Goal: Task Accomplishment & Management: Manage account settings

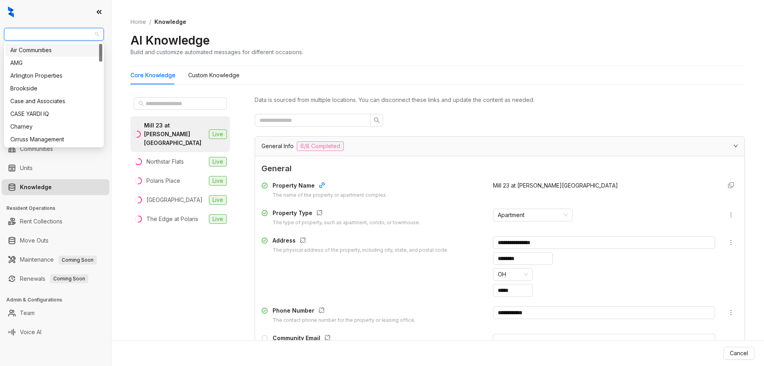
scroll to position [758, 0]
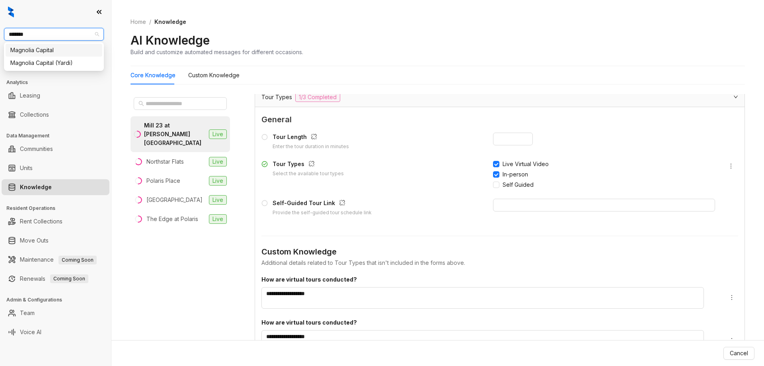
type input "********"
click at [54, 47] on div "Magnolia Capital" at bounding box center [53, 50] width 87 height 9
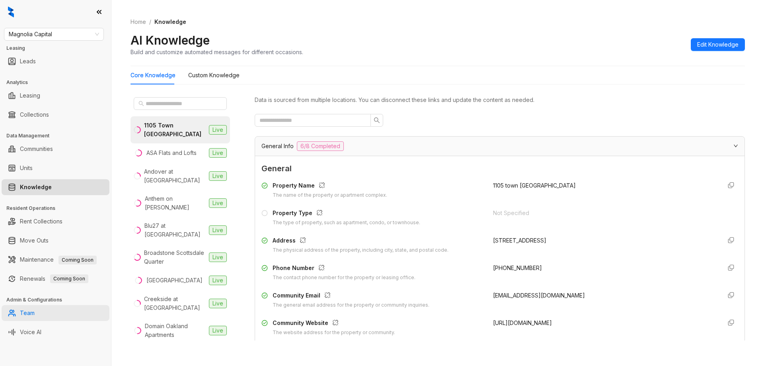
click at [35, 312] on link "Team" at bounding box center [27, 313] width 15 height 16
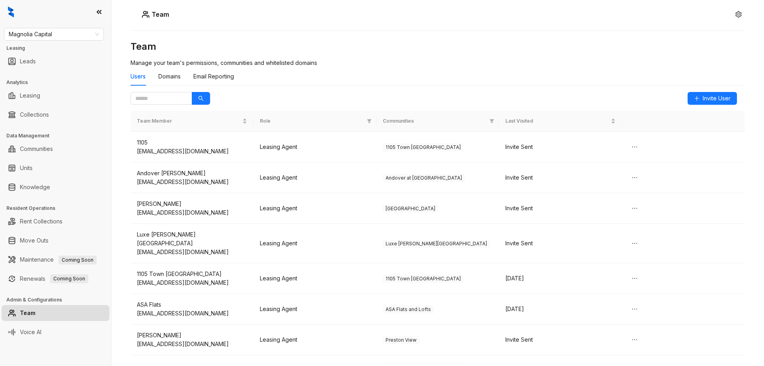
click at [507, 62] on div "Team Manage your team's permissions, communities and whitelisted domains Users …" at bounding box center [438, 166] width 614 height 252
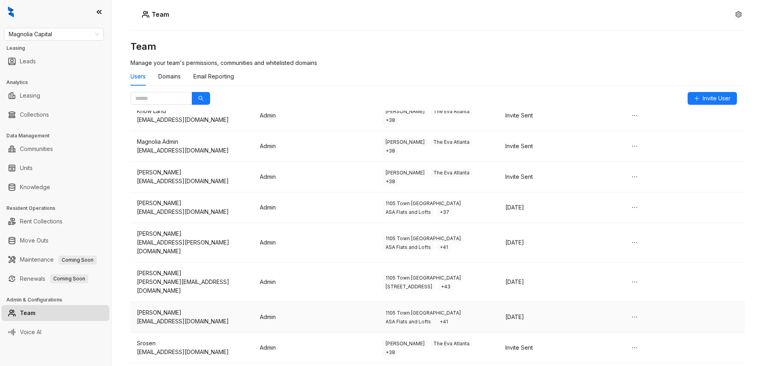
click at [589, 316] on div "Sep 07 2025" at bounding box center [560, 316] width 110 height 9
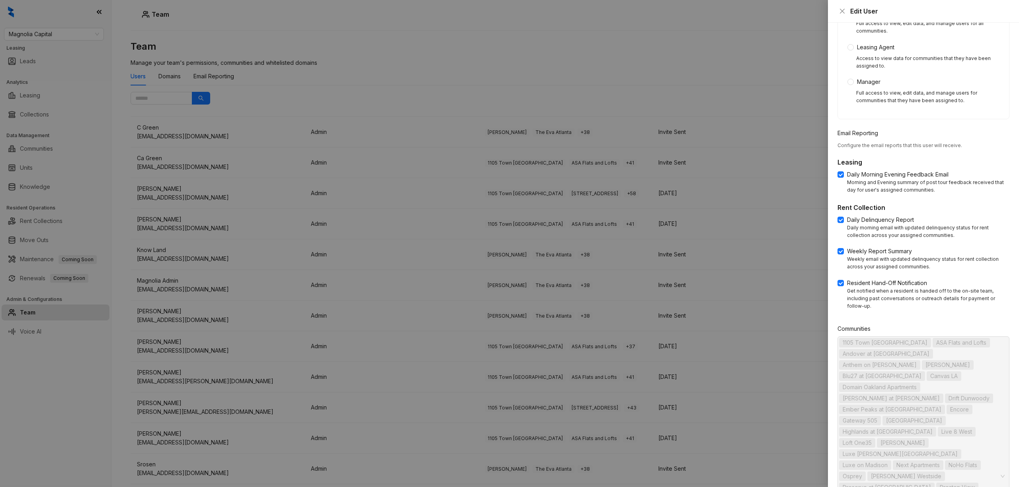
scroll to position [245, 0]
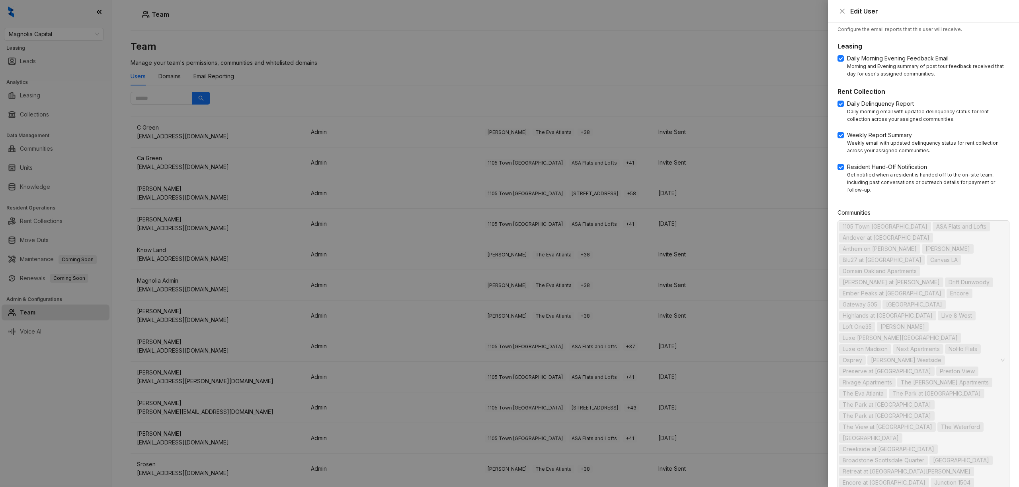
drag, startPoint x: 992, startPoint y: 463, endPoint x: 987, endPoint y: 446, distance: 17.7
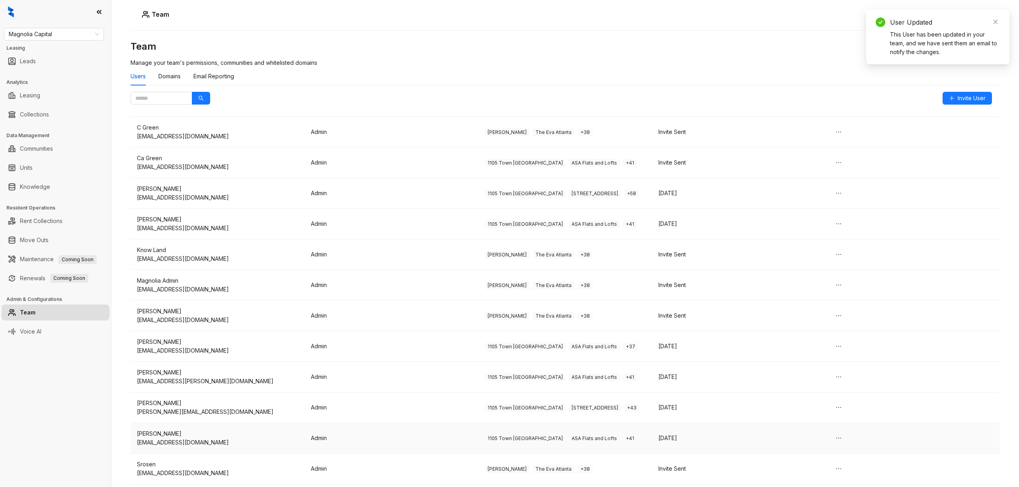
click at [519, 365] on td "1105 Town Brookhaven ASA Flats and Lofts + 41" at bounding box center [565, 438] width 174 height 31
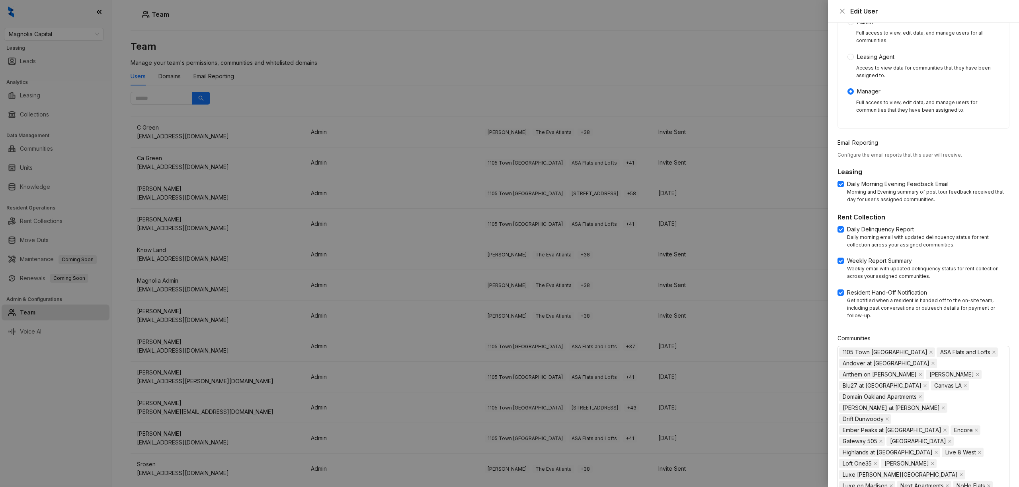
scroll to position [267, 0]
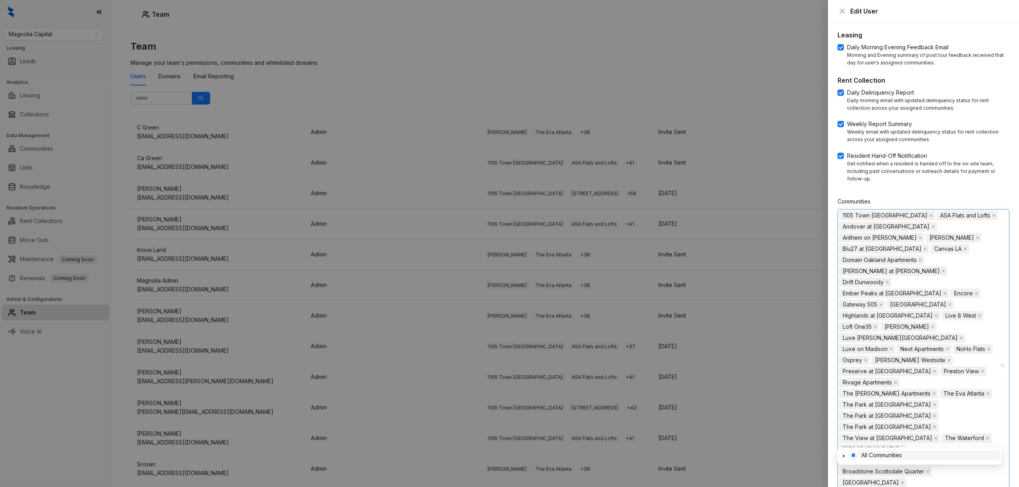
drag, startPoint x: 958, startPoint y: 441, endPoint x: 868, endPoint y: 328, distance: 144.4
click at [764, 328] on div "1105 Town Brookhaven ASA Flats and Lofts Andover at Crabtree Anthem on Ashley A…" at bounding box center [919, 366] width 160 height 312
click at [764, 365] on span at bounding box center [853, 455] width 6 height 6
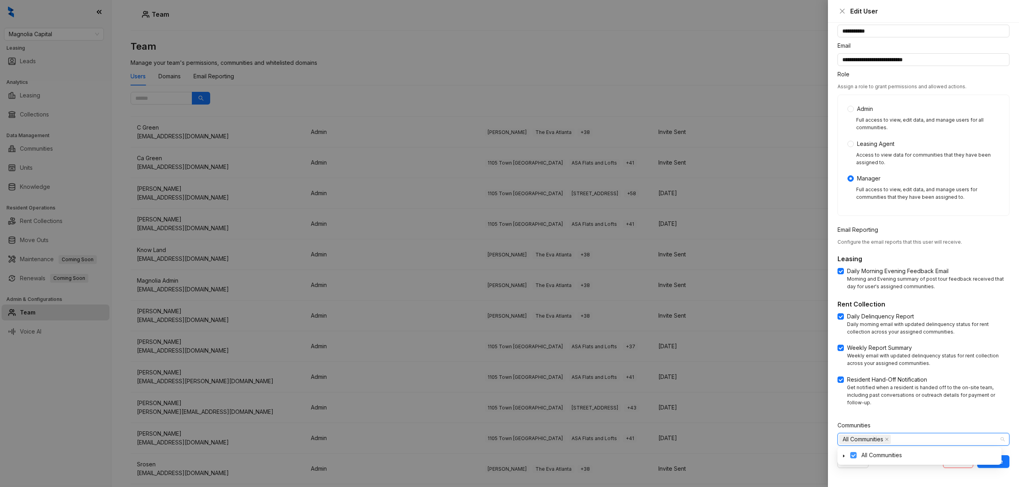
scroll to position [33, 0]
click at [764, 365] on span at bounding box center [853, 455] width 6 height 6
click at [764, 365] on icon "caret-down" at bounding box center [844, 456] width 4 height 4
type input "*"
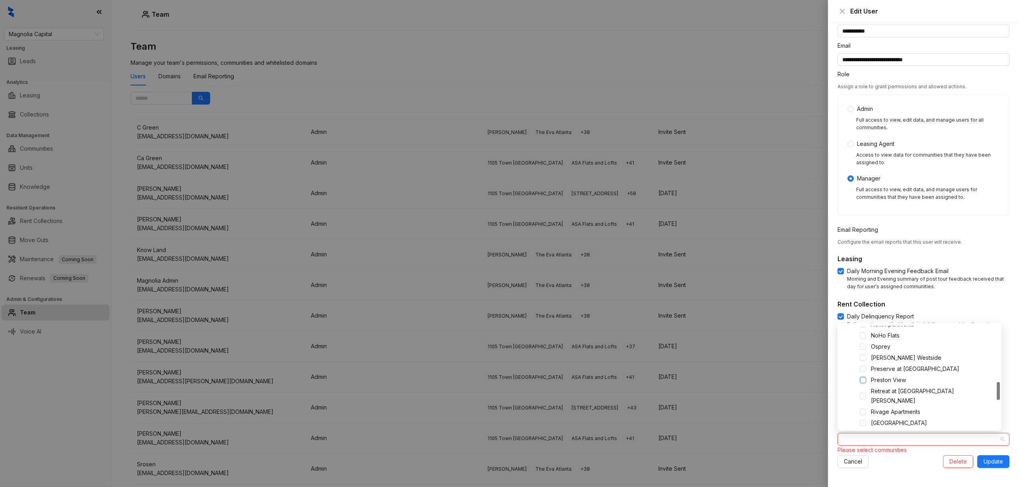
scroll to position [371, 0]
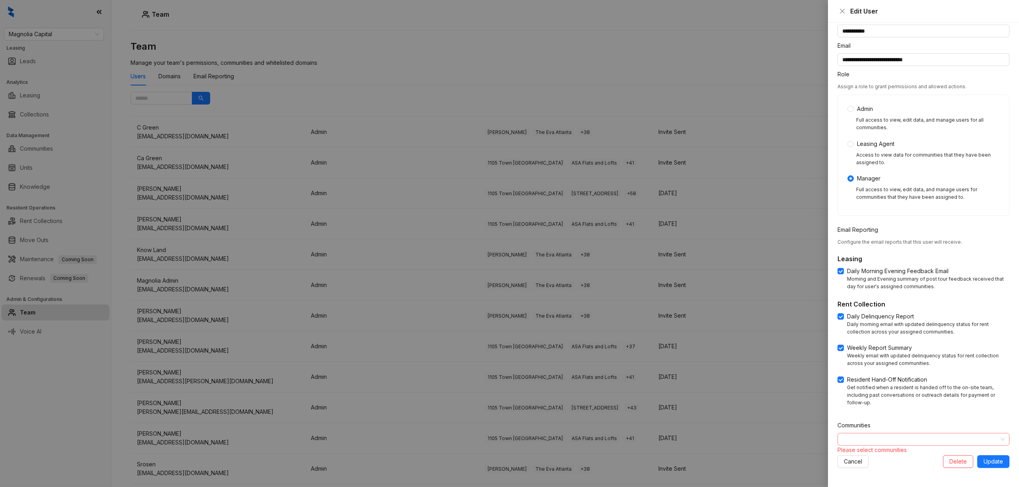
click at [764, 365] on div at bounding box center [919, 439] width 160 height 11
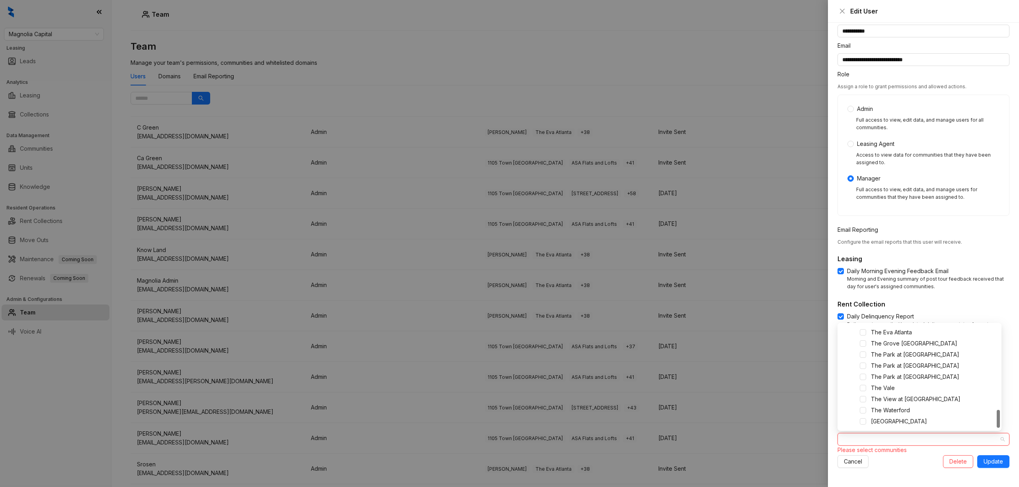
scroll to position [318, 0]
click at [764, 347] on span at bounding box center [862, 347] width 6 height 6
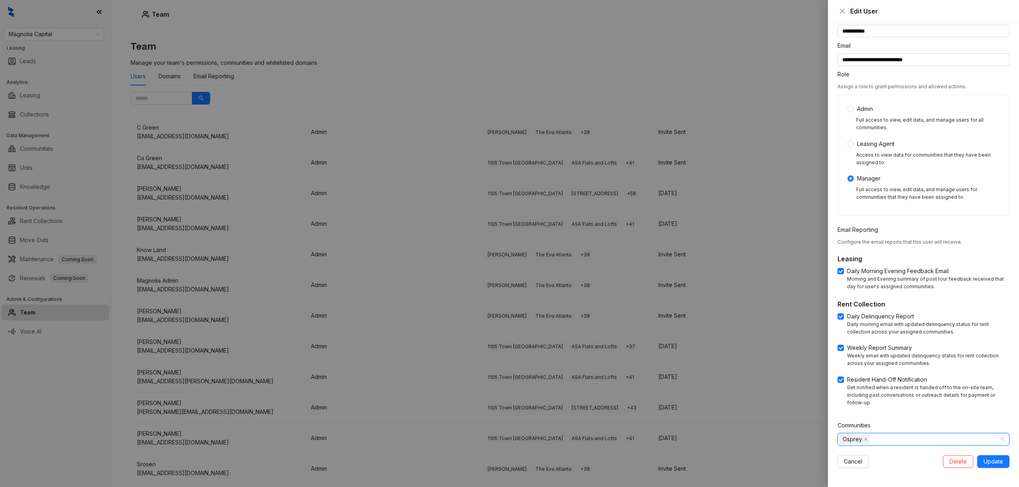
click at [764, 365] on div "Osprey" at bounding box center [919, 439] width 160 height 11
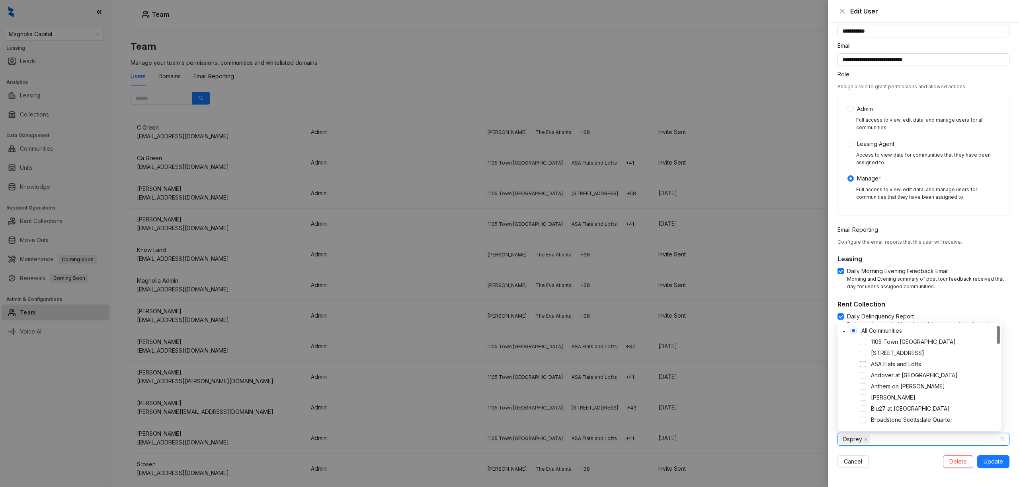
click at [764, 365] on span at bounding box center [862, 364] width 6 height 6
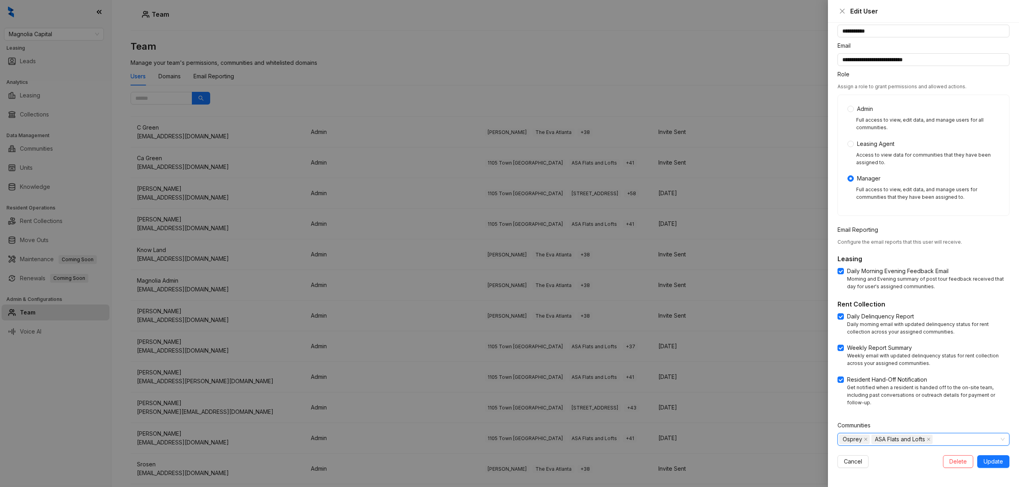
click at [764, 365] on div "Osprey ASA Flats and Lofts" at bounding box center [919, 439] width 160 height 11
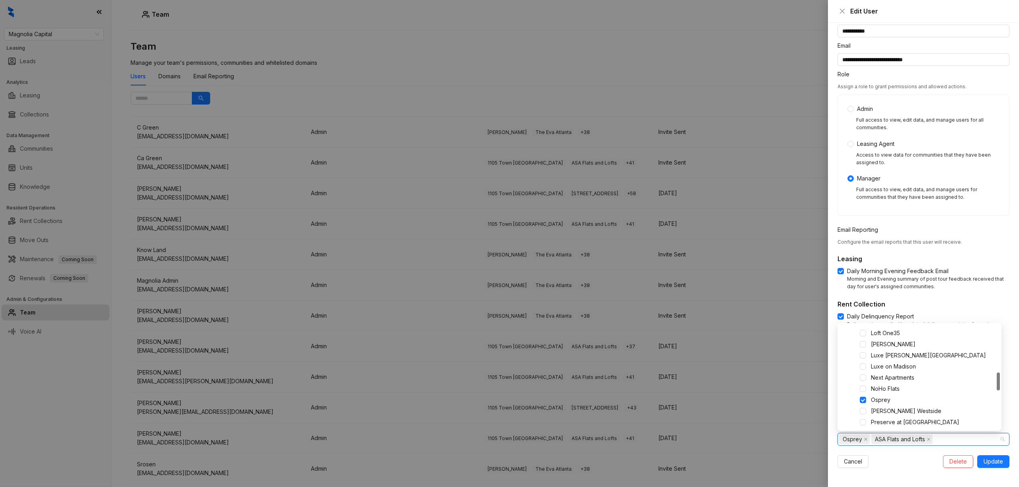
scroll to position [371, 0]
click at [764, 356] on span at bounding box center [862, 359] width 6 height 6
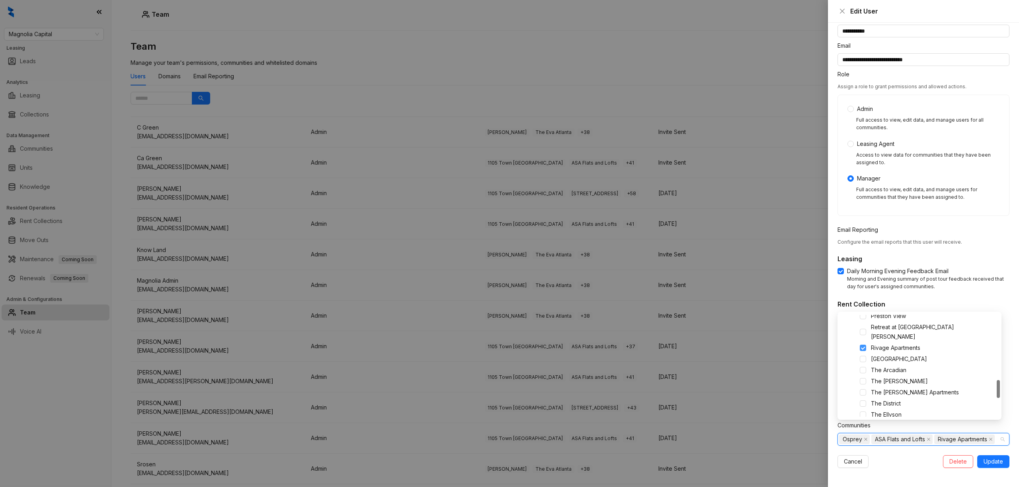
scroll to position [45, 0]
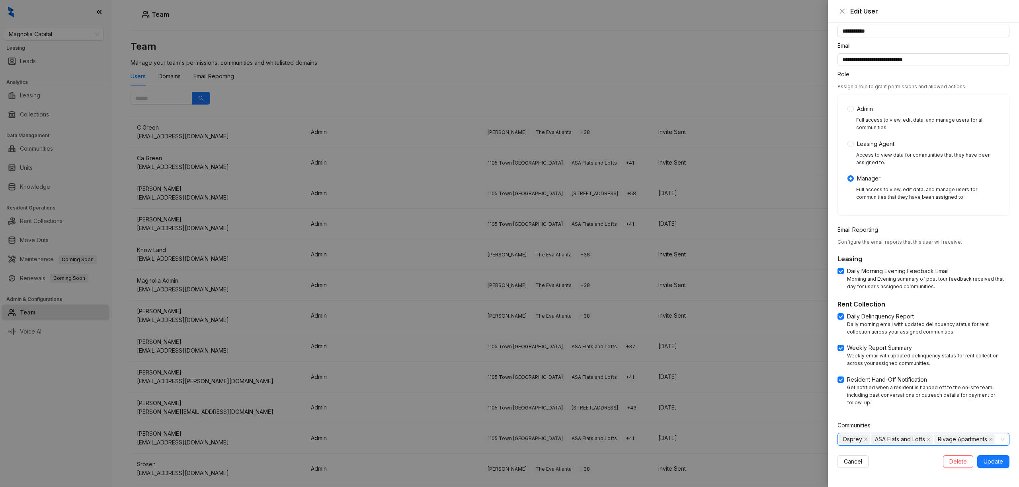
click at [764, 365] on div "Osprey ASA Flats and Lofts Rivage Apartments" at bounding box center [919, 439] width 160 height 11
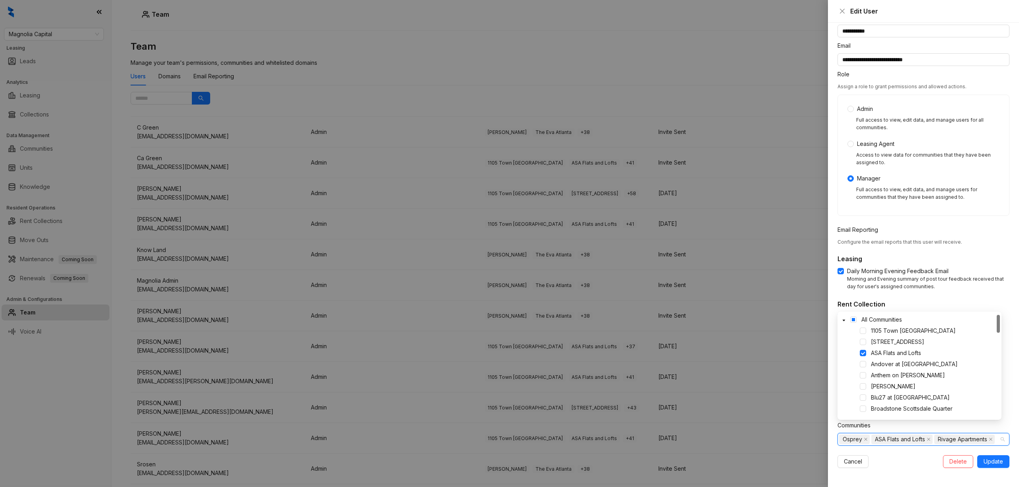
scroll to position [106, 0]
click at [764, 365] on span at bounding box center [862, 381] width 6 height 6
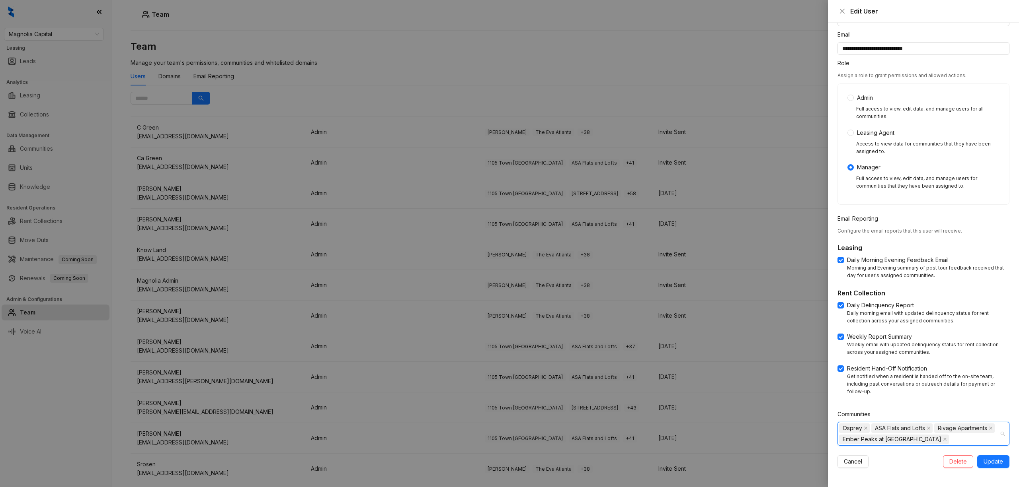
click at [764, 365] on div "Osprey ASA Flats and Lofts Rivage Apartments Ember Peaks at American Fork" at bounding box center [919, 434] width 160 height 22
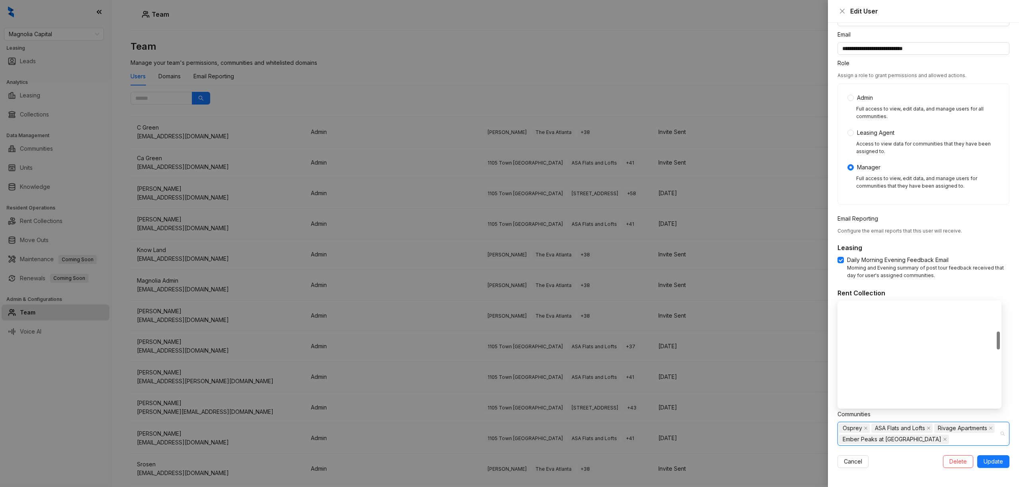
scroll to position [159, 0]
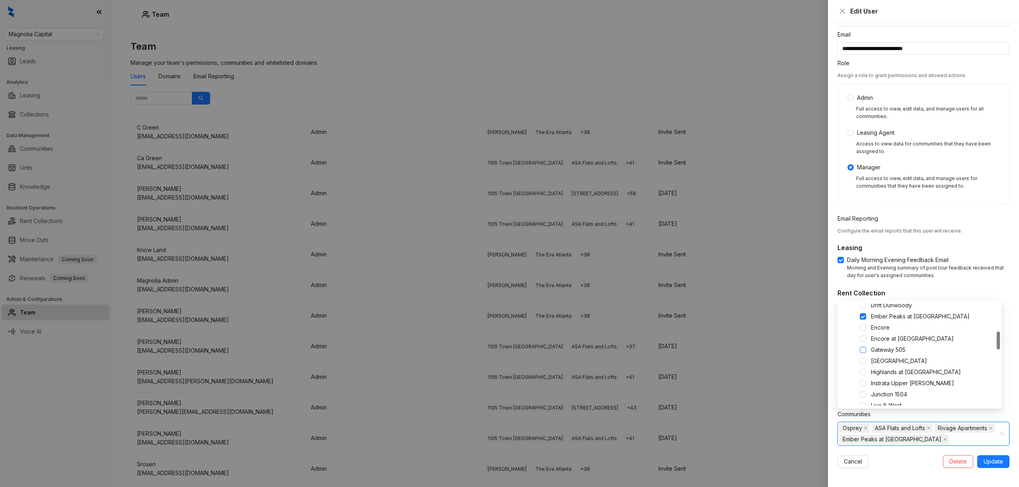
click at [764, 351] on span at bounding box center [862, 350] width 6 height 6
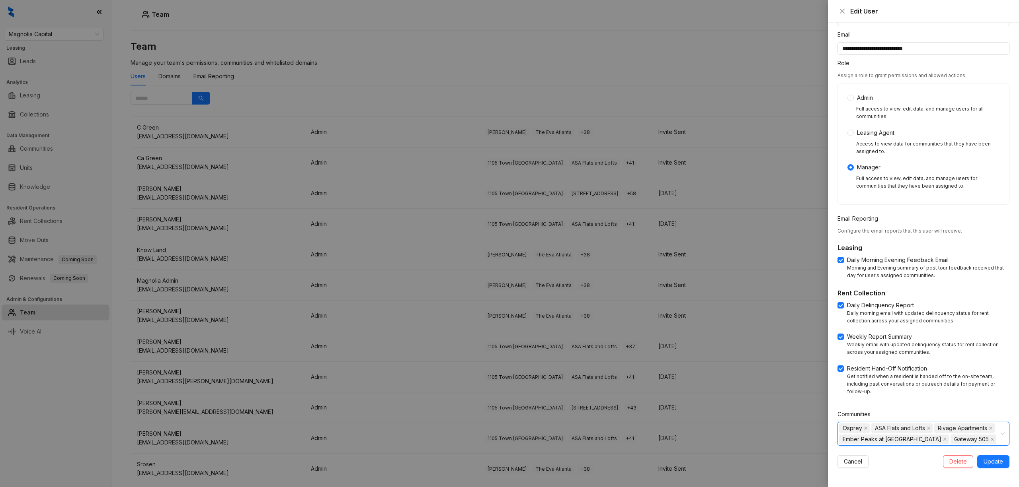
click at [764, 365] on div "Osprey ASA Flats and Lofts Rivage Apartments Ember Peaks at American Fork Gatew…" at bounding box center [919, 434] width 160 height 22
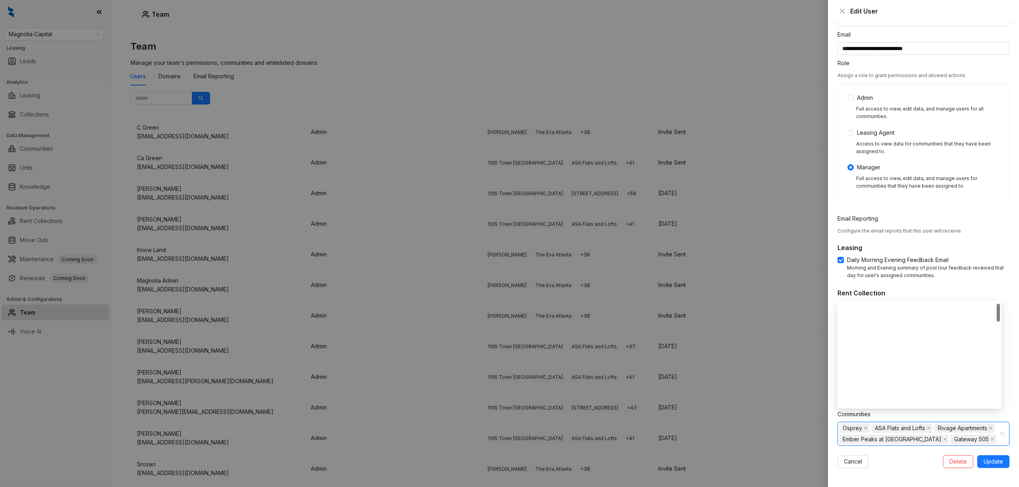
click at [764, 365] on div "Osprey ASA Flats and Lofts Rivage Apartments Ember Peaks at American Fork Gatew…" at bounding box center [919, 434] width 160 height 22
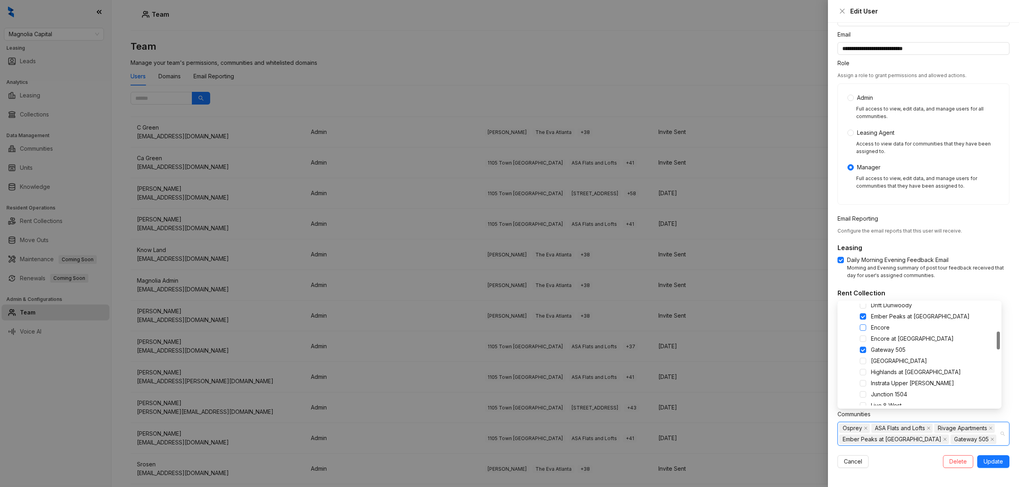
click at [764, 330] on span at bounding box center [862, 328] width 6 height 6
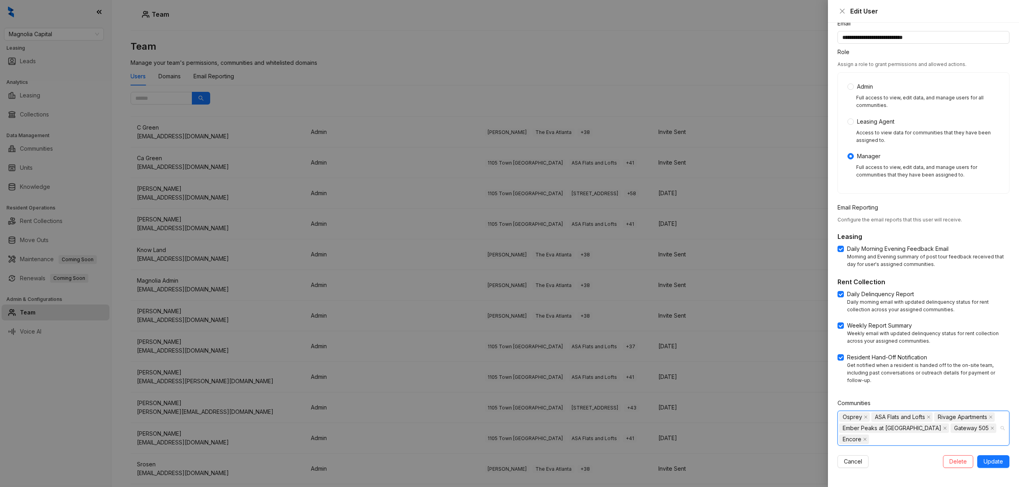
click at [764, 365] on div "Osprey ASA Flats and Lofts Rivage Apartments Ember Peaks at American Fork Gatew…" at bounding box center [919, 428] width 160 height 33
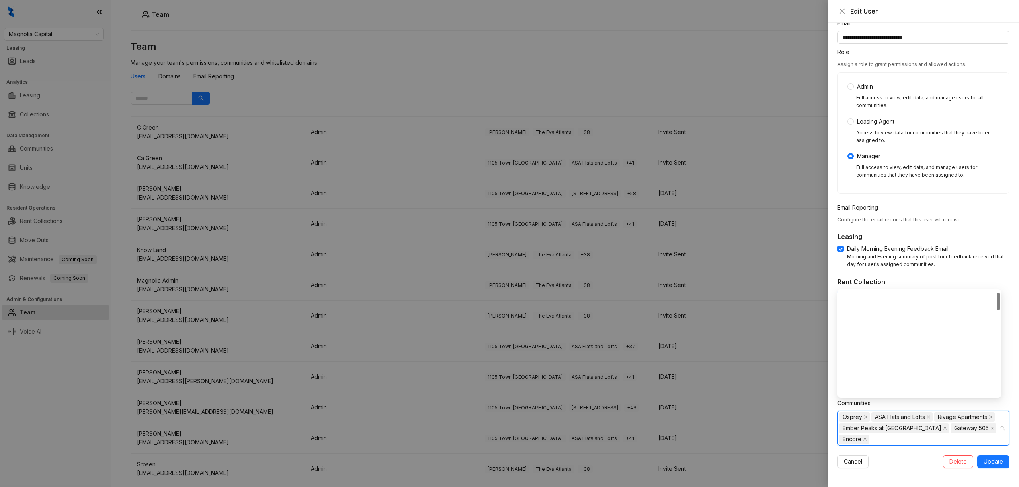
scroll to position [0, 0]
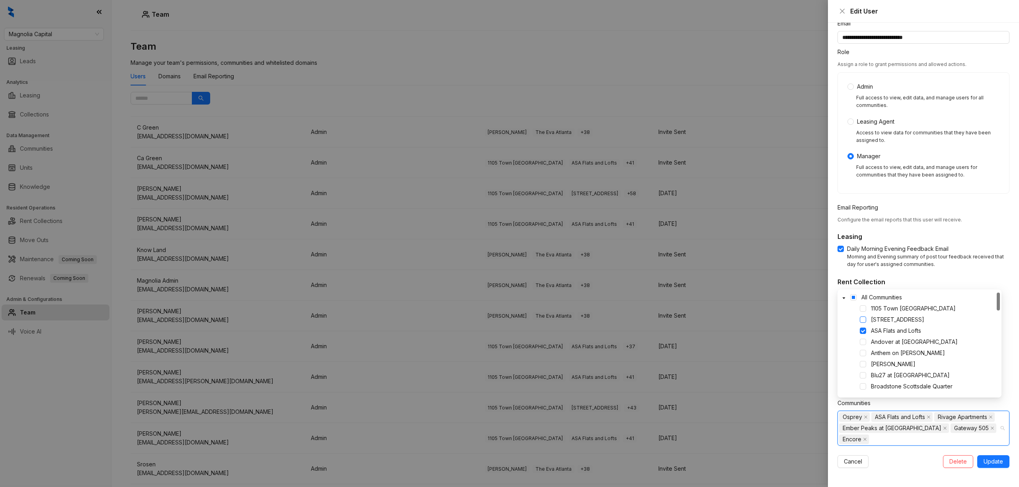
click at [764, 319] on span at bounding box center [862, 320] width 6 height 6
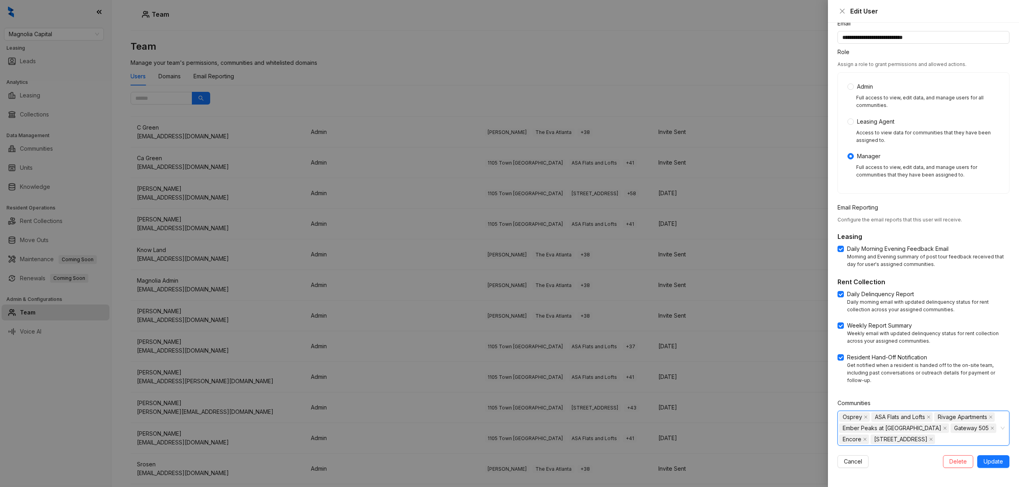
click at [764, 365] on div "Osprey ASA Flats and Lofts Rivage Apartments Ember Peaks at American Fork Gatew…" at bounding box center [919, 428] width 160 height 33
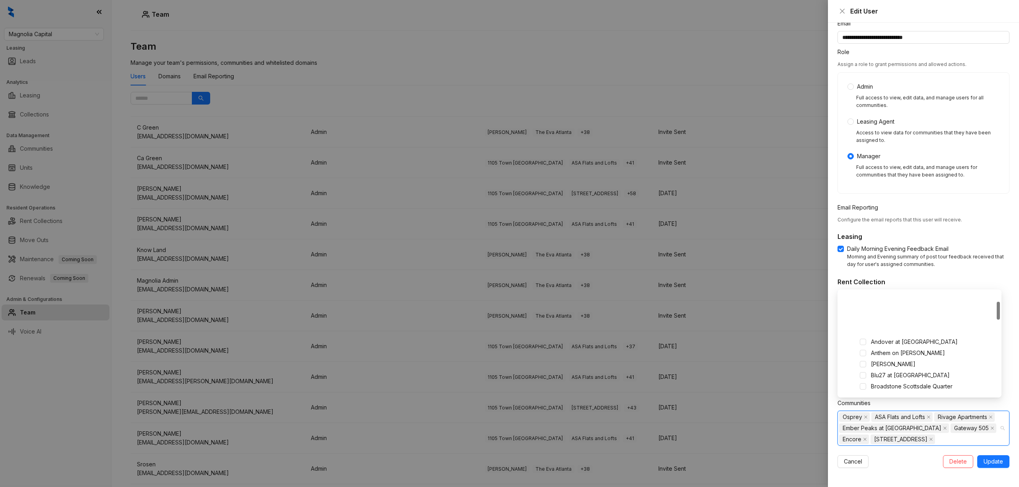
scroll to position [53, 0]
click at [764, 344] on span at bounding box center [862, 345] width 6 height 6
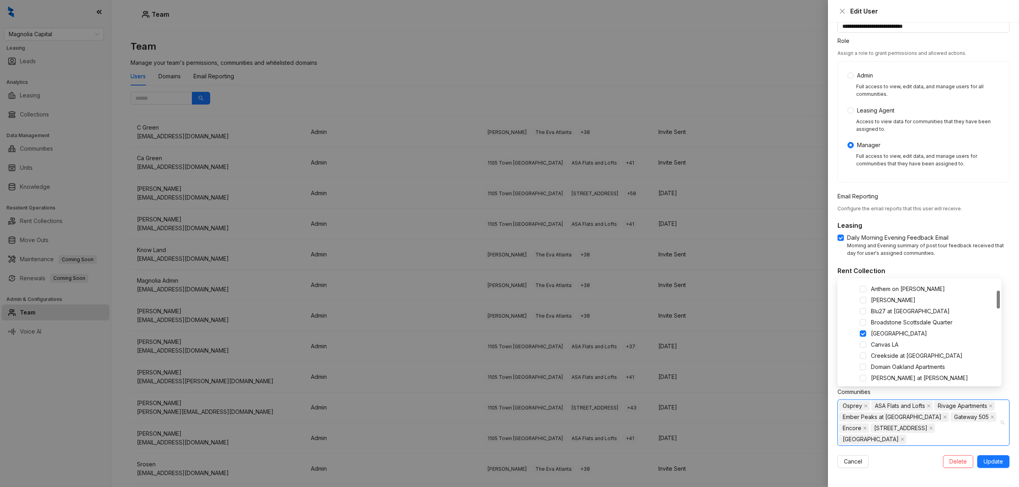
scroll to position [78, 0]
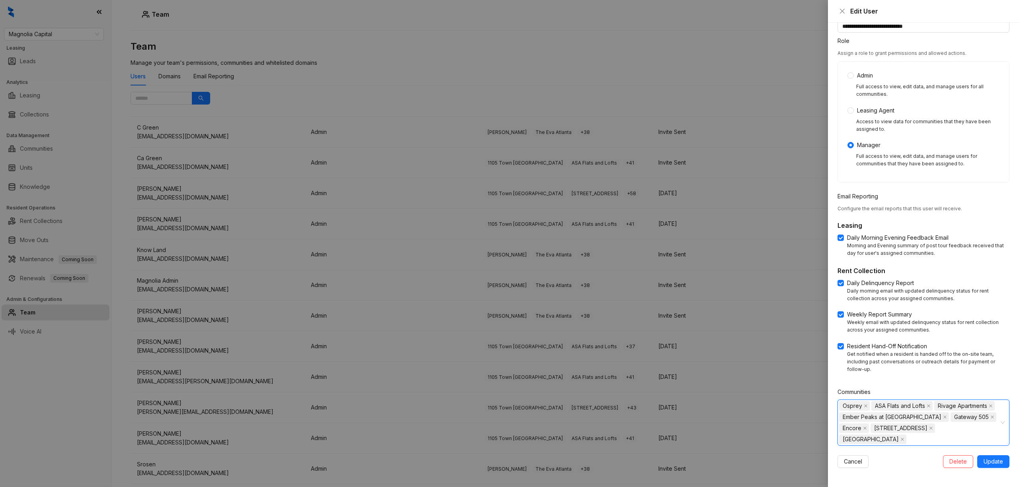
click at [764, 365] on div "Osprey ASA Flats and Lofts Rivage Apartments Ember Peaks at American Fork Gatew…" at bounding box center [919, 423] width 160 height 45
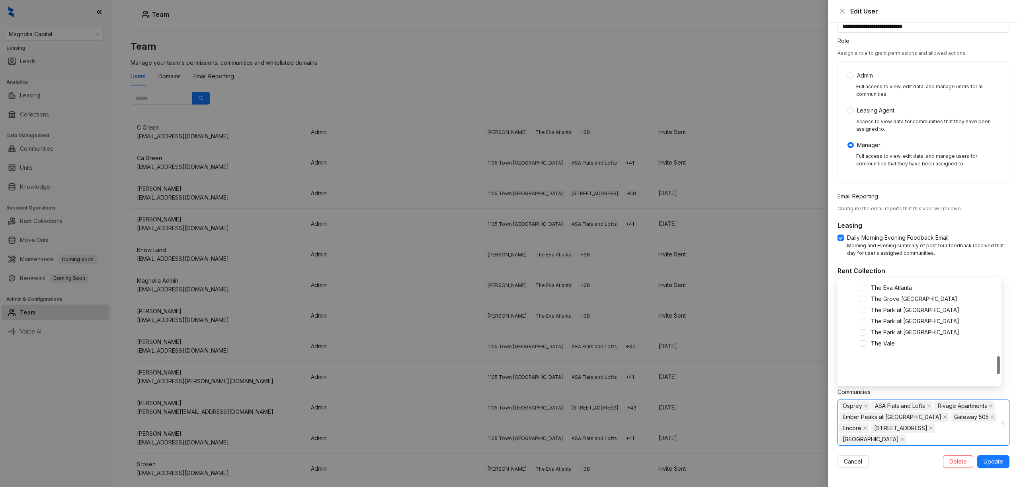
scroll to position [371, 0]
click at [764, 296] on span at bounding box center [862, 299] width 6 height 6
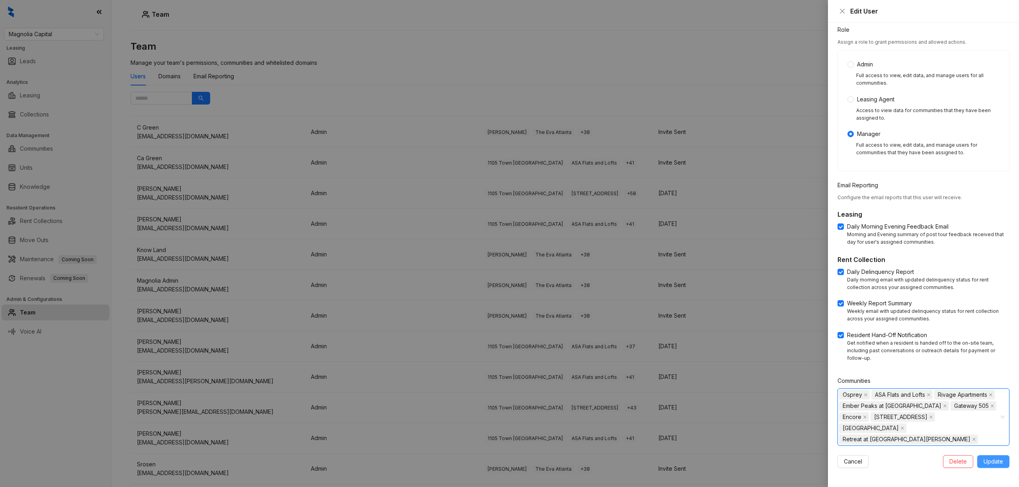
click at [764, 365] on span "Update" at bounding box center [992, 462] width 19 height 9
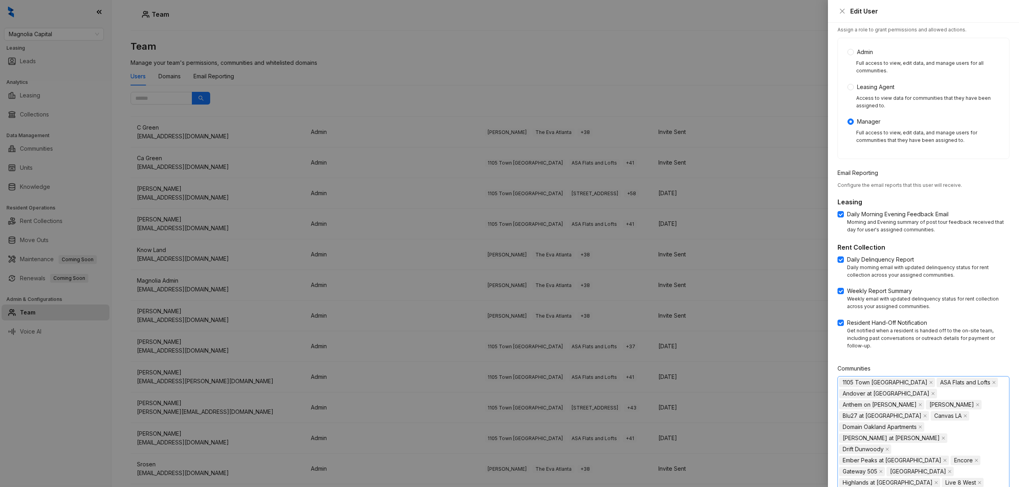
scroll to position [267, 0]
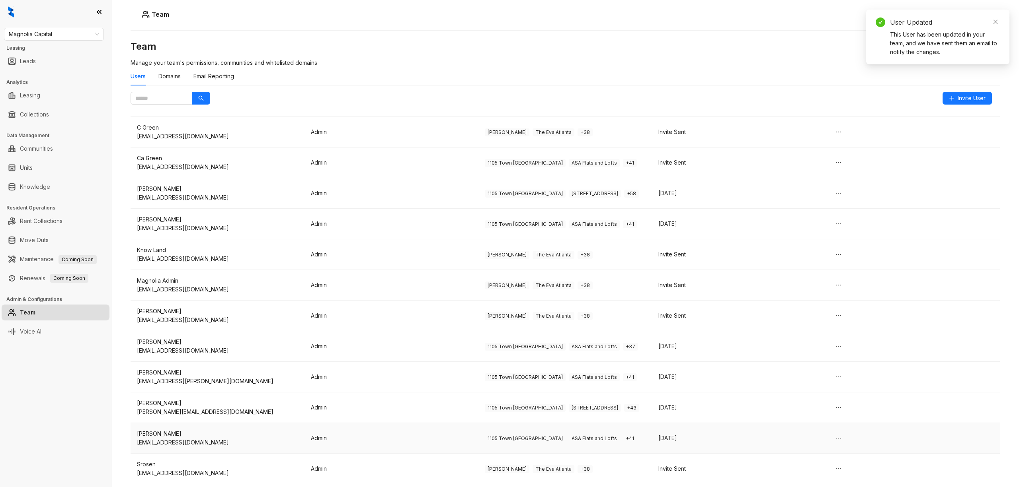
click at [569, 365] on span "ASA Flats and Lofts" at bounding box center [594, 439] width 51 height 8
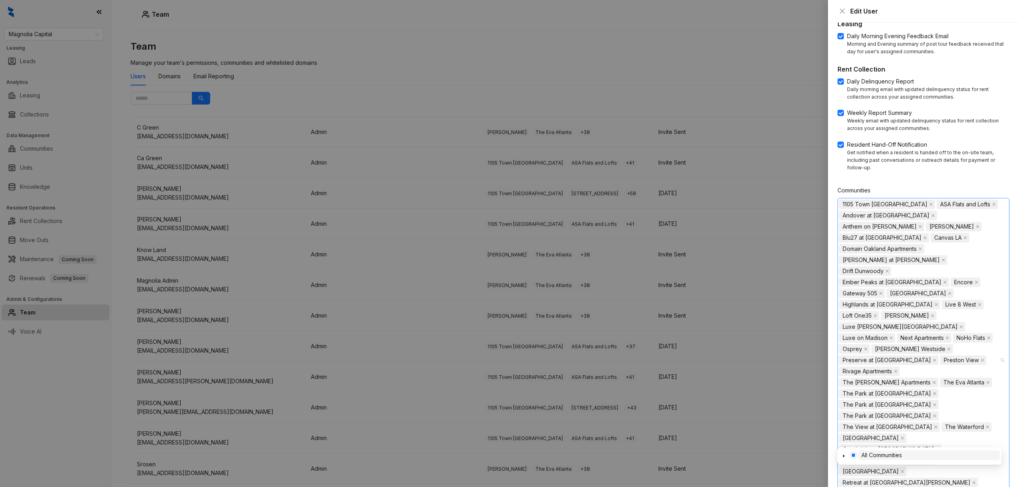
drag, startPoint x: 895, startPoint y: 439, endPoint x: 863, endPoint y: 346, distance: 98.8
click at [764, 346] on div "1105 Town Brookhaven ASA Flats and Lofts Andover at Crabtree Anthem on Ashley A…" at bounding box center [919, 360] width 160 height 323
click at [764, 365] on span at bounding box center [853, 455] width 6 height 6
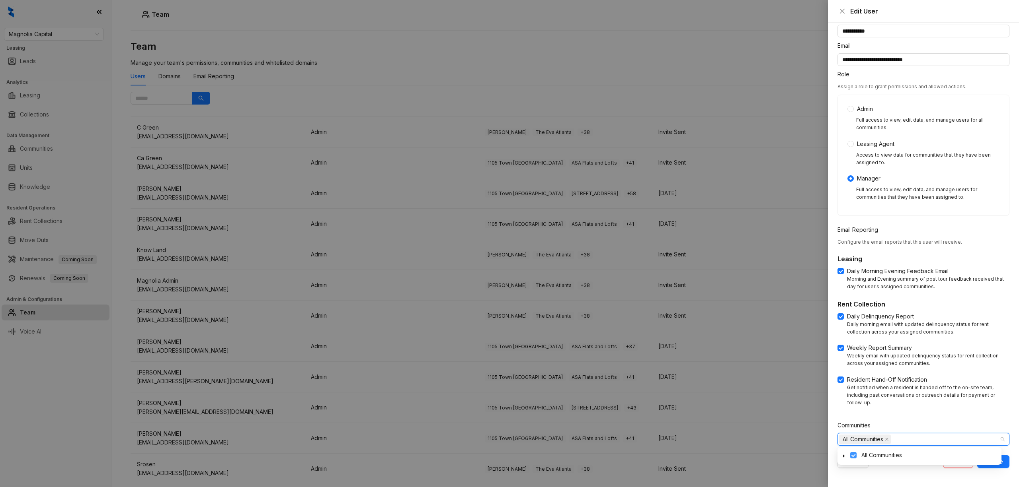
click at [764, 365] on span at bounding box center [853, 455] width 6 height 6
click at [758, 92] on div at bounding box center [509, 243] width 1019 height 487
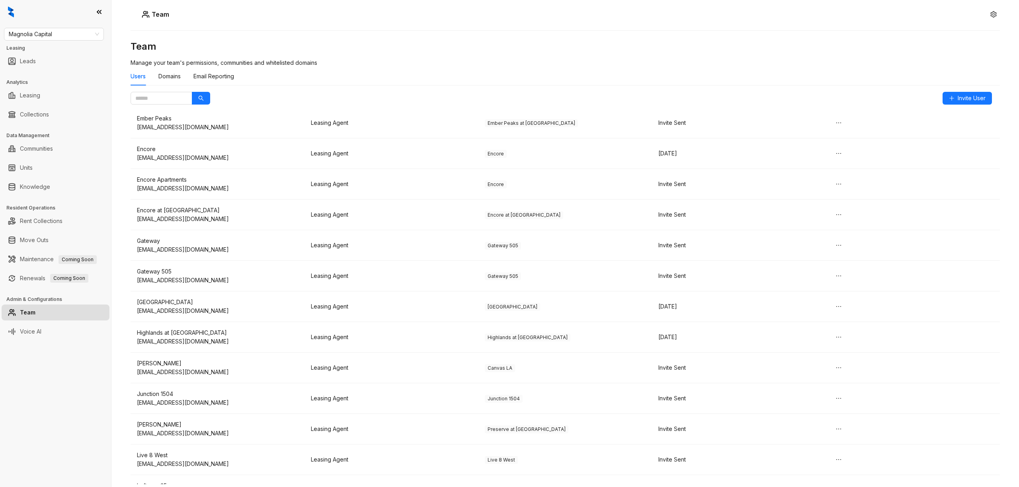
scroll to position [1937, 0]
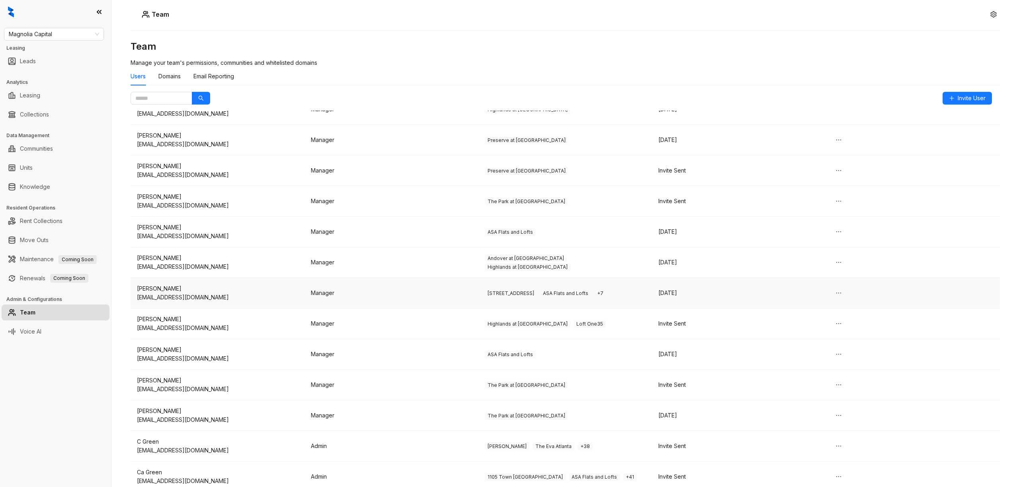
click at [415, 304] on td "Manager" at bounding box center [391, 293] width 174 height 31
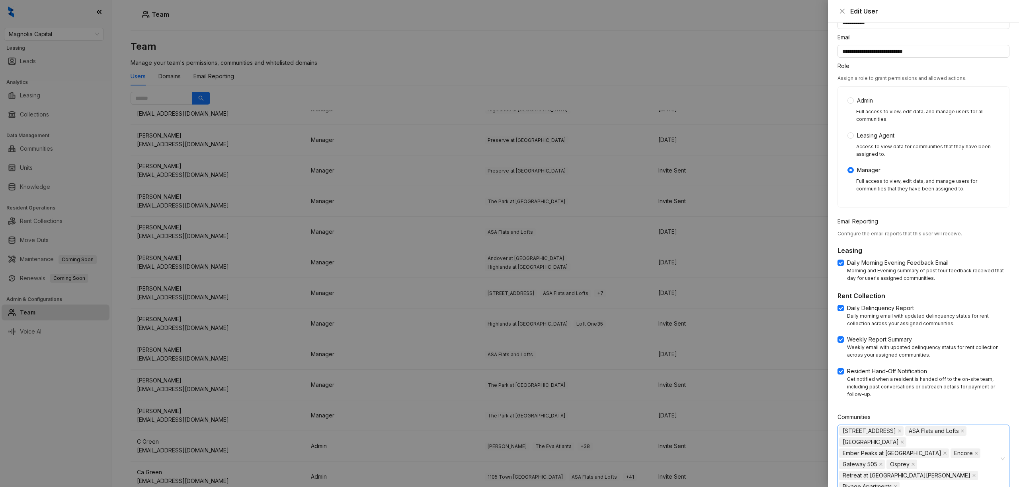
scroll to position [78, 0]
